Goal: Task Accomplishment & Management: Use online tool/utility

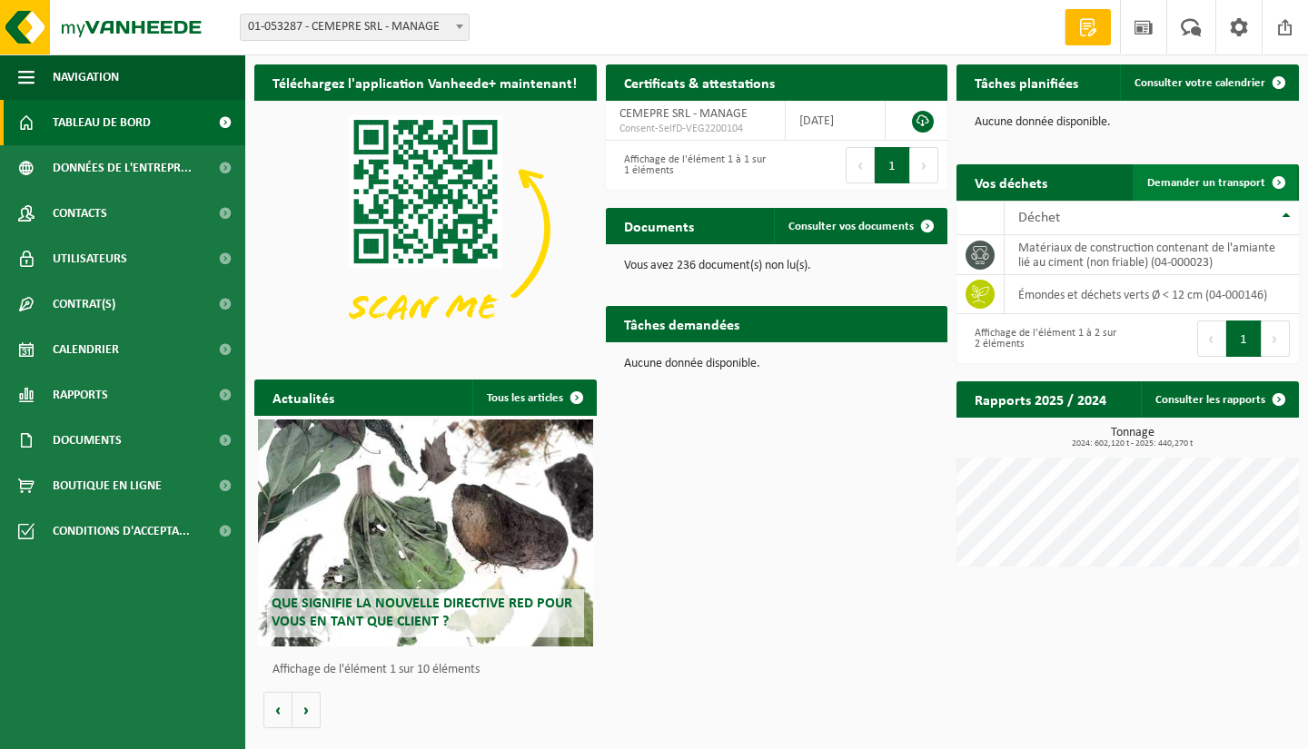
click at [1185, 182] on span "Demander un transport" at bounding box center [1206, 183] width 118 height 12
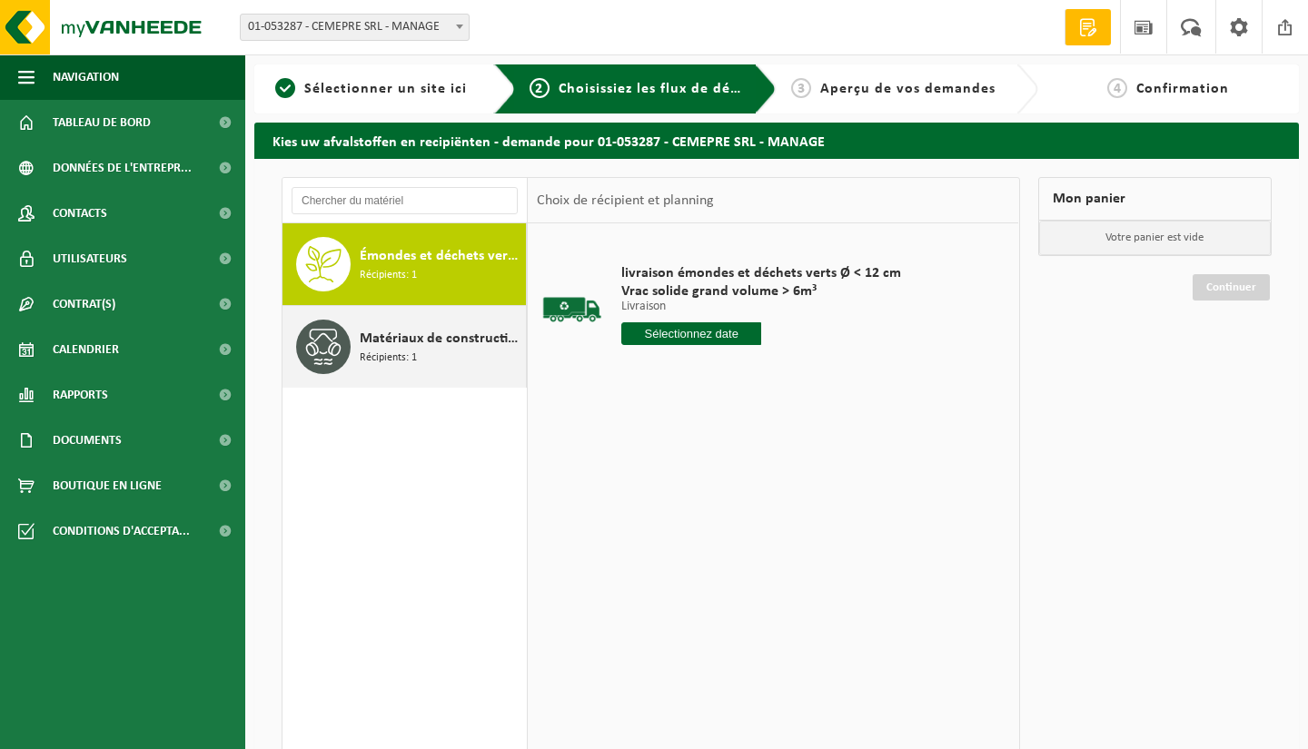
click at [361, 354] on span "Récipients: 1" at bounding box center [388, 358] width 57 height 17
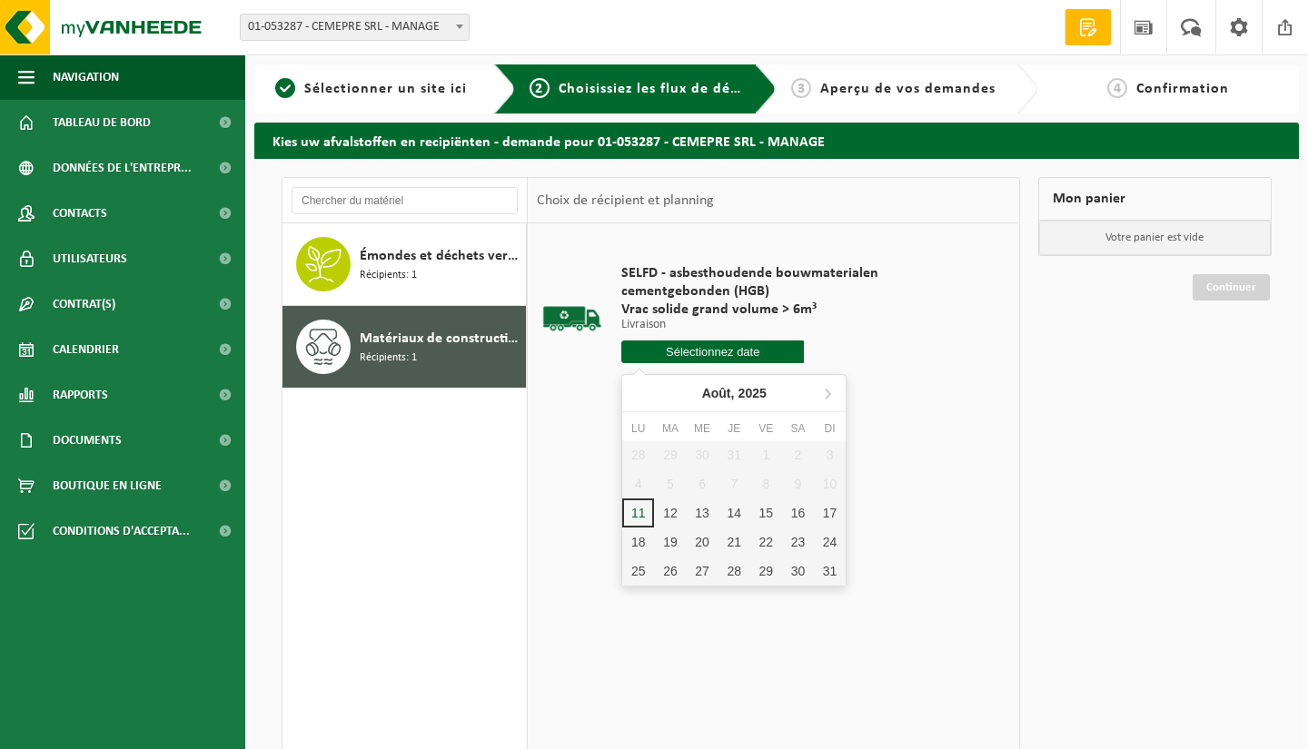
click at [716, 357] on input "text" at bounding box center [712, 352] width 183 height 23
click at [668, 511] on div "12" at bounding box center [670, 513] width 32 height 29
type input "à partir de 2025-08-12"
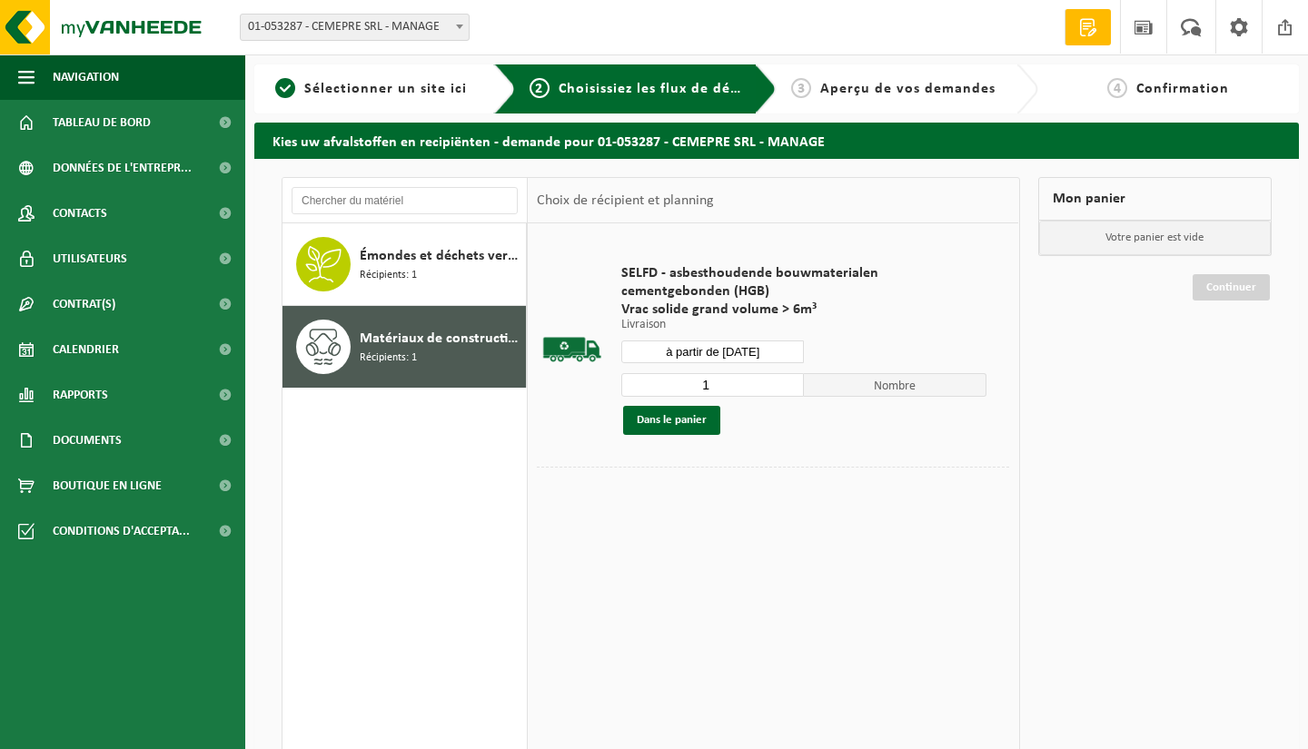
click at [793, 391] on input "1" at bounding box center [712, 385] width 183 height 24
type input "2"
click at [792, 382] on input "2" at bounding box center [712, 385] width 183 height 24
click at [681, 418] on button "Dans le panier" at bounding box center [671, 420] width 97 height 29
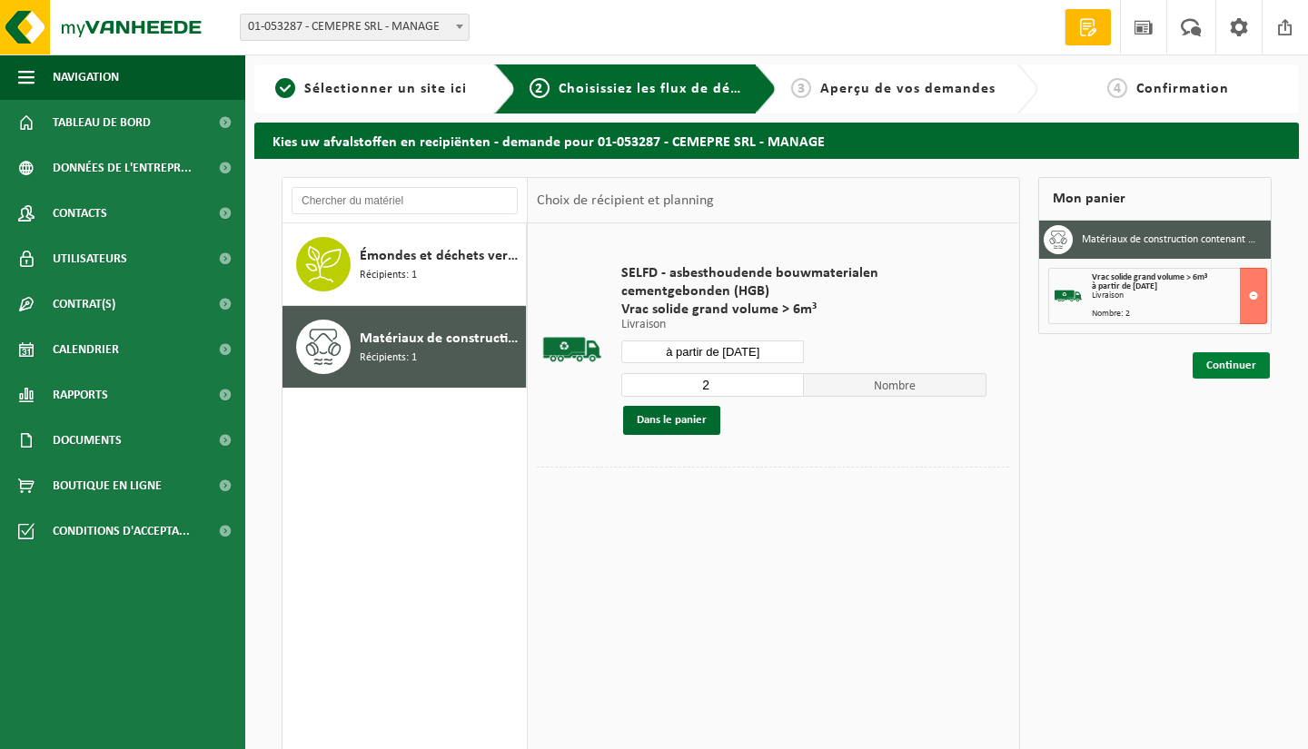
click at [1231, 366] on link "Continuer" at bounding box center [1231, 365] width 77 height 26
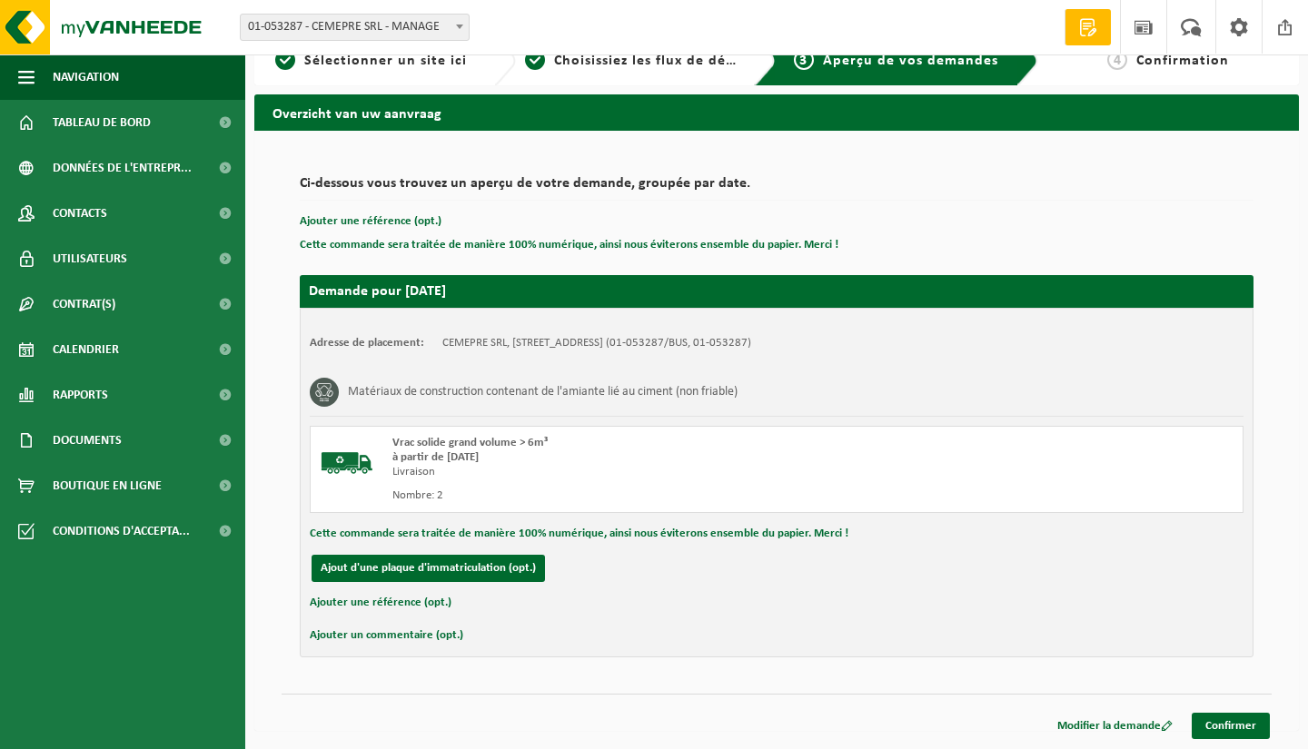
scroll to position [28, 0]
click at [1244, 724] on link "Confirmer" at bounding box center [1231, 726] width 78 height 26
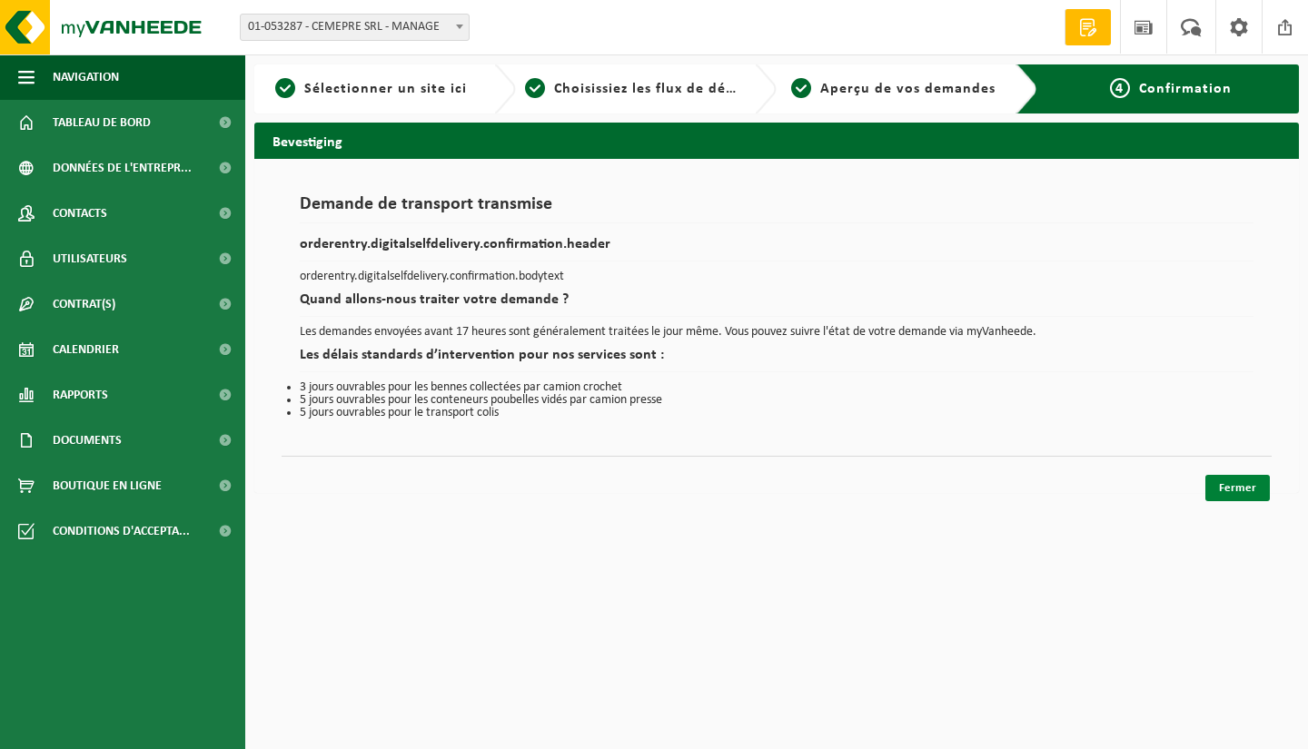
click at [1239, 482] on link "Fermer" at bounding box center [1237, 488] width 64 height 26
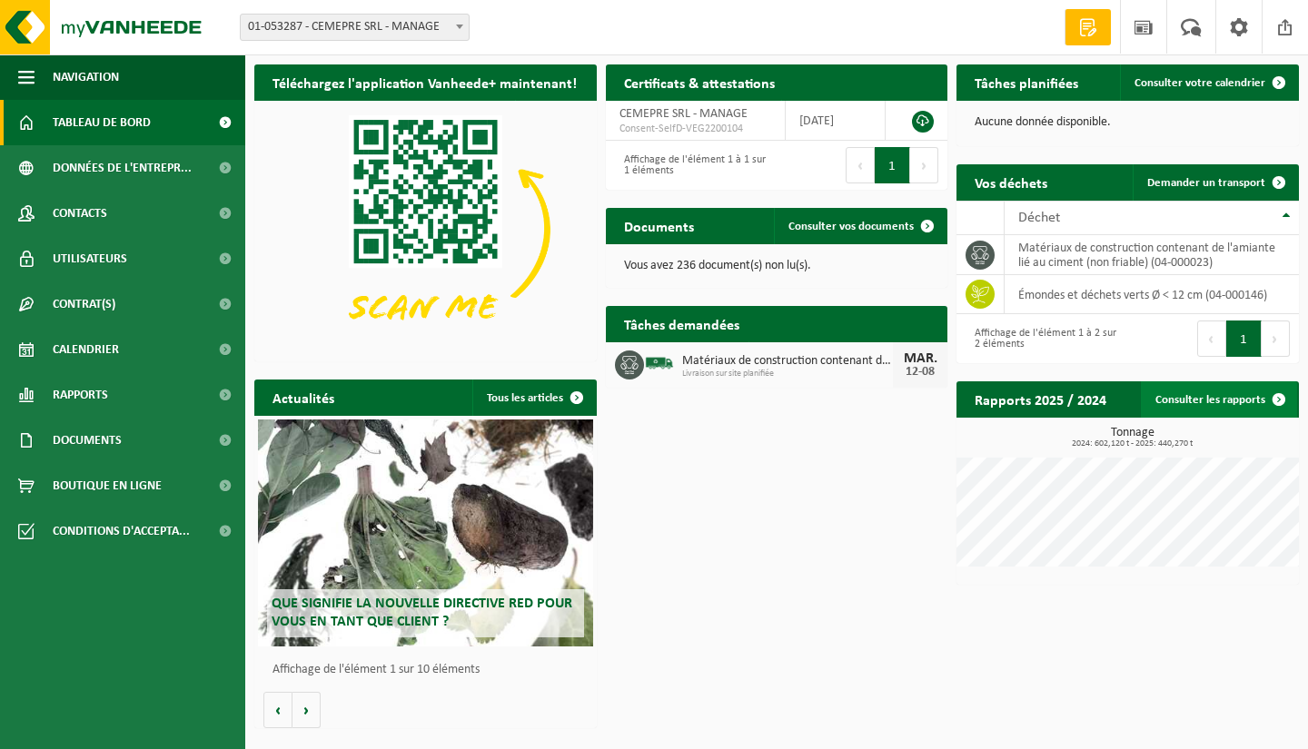
click at [1200, 397] on link "Consulter les rapports" at bounding box center [1219, 400] width 156 height 36
